Goal: Information Seeking & Learning: Learn about a topic

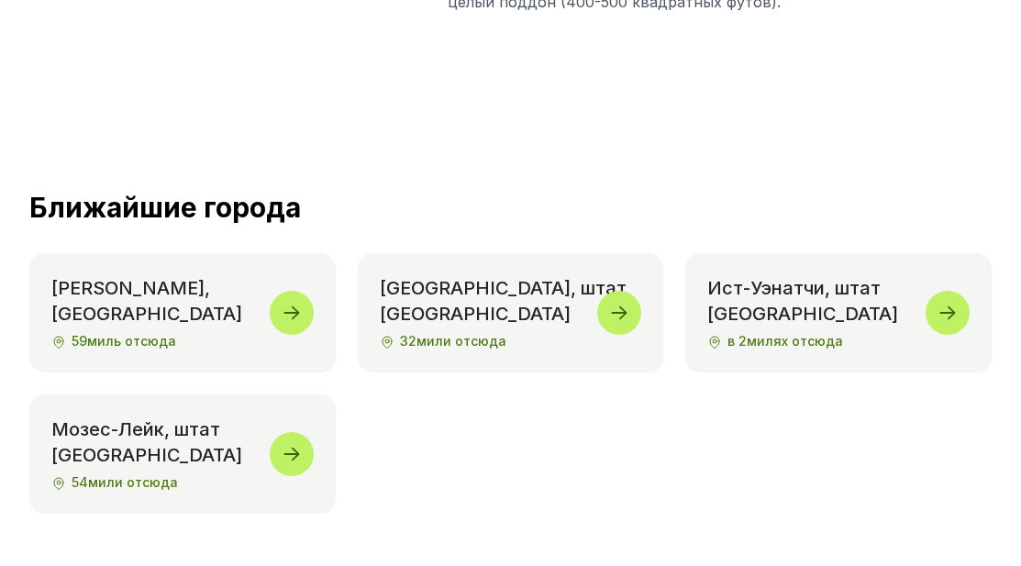
scroll to position [9291, 0]
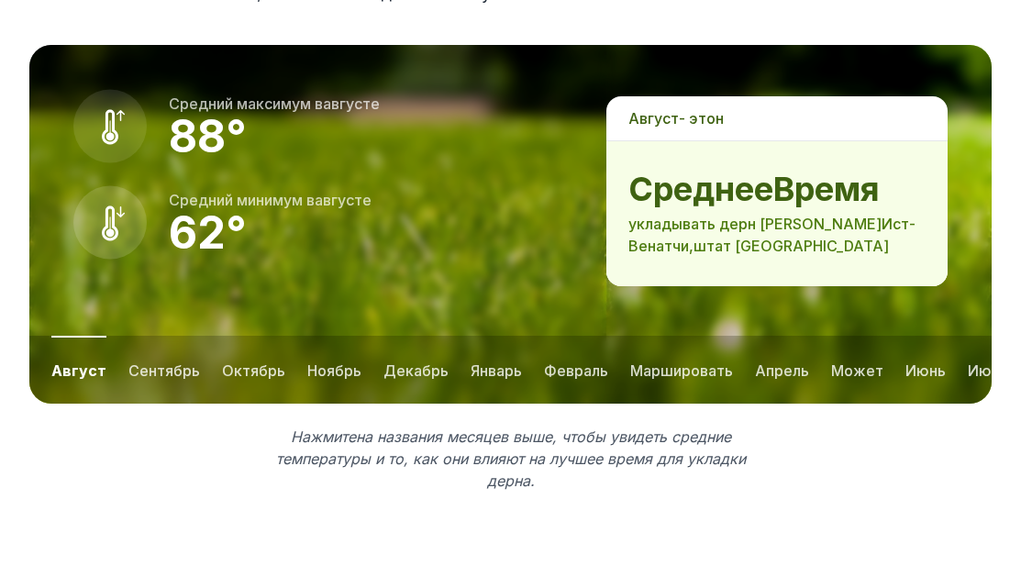
scroll to position [2921, 0]
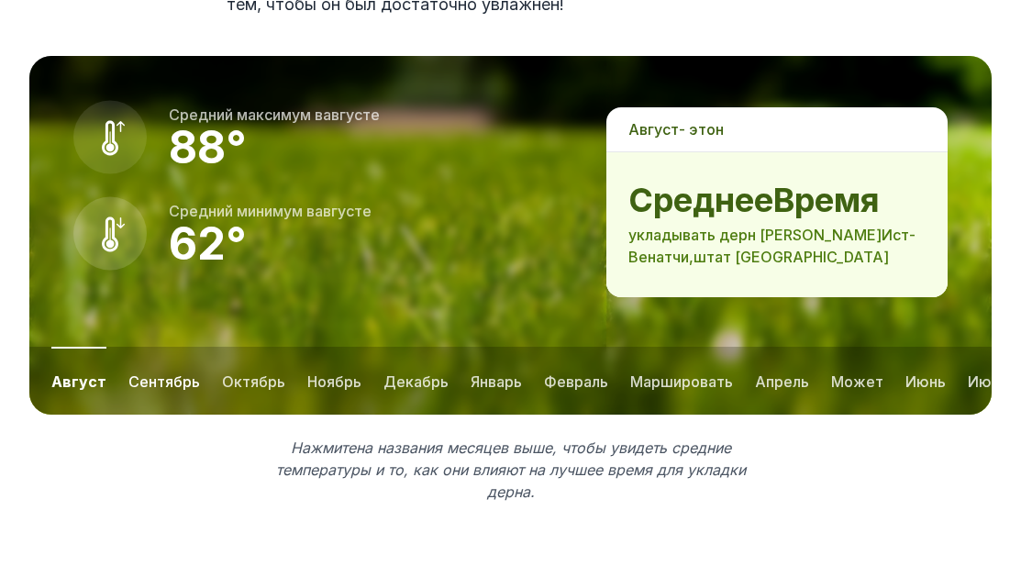
click at [143, 372] on font "сентябрь" at bounding box center [164, 381] width 72 height 18
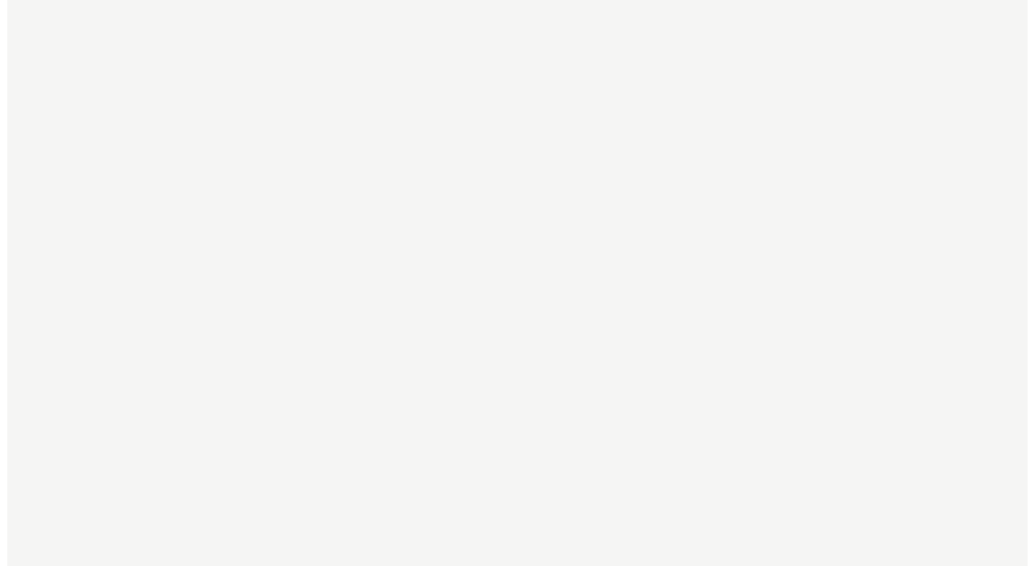
scroll to position [0, 0]
